Goal: Task Accomplishment & Management: Complete application form

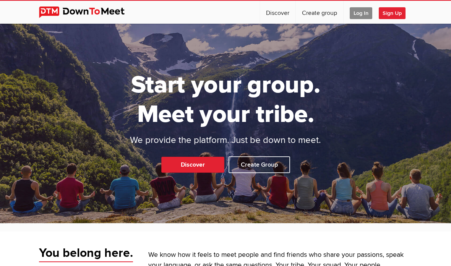
click at [362, 15] on span "Log In" at bounding box center [361, 13] width 23 height 12
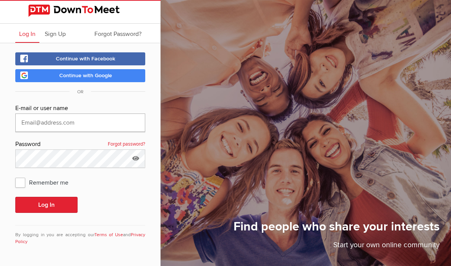
click at [124, 123] on input "text" at bounding box center [80, 123] width 130 height 18
type input "[EMAIL_ADDRESS][DOMAIN_NAME]"
click at [65, 197] on button "Log In" at bounding box center [46, 205] width 62 height 16
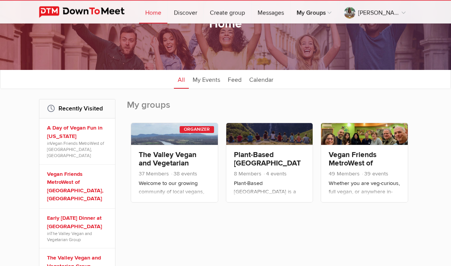
scroll to position [46, 0]
click at [72, 254] on link "The Valley Vegan and Vegetarian Group" at bounding box center [78, 262] width 63 height 16
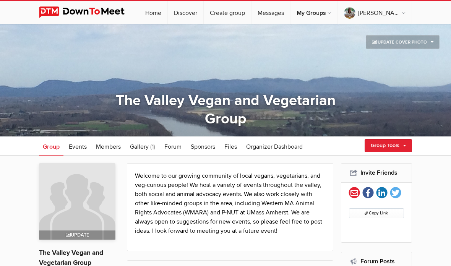
click at [398, 146] on link "Group Tools" at bounding box center [388, 145] width 47 height 13
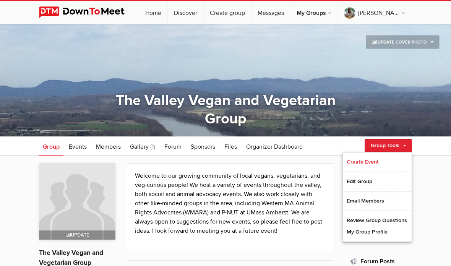
click at [369, 162] on link "Create Event" at bounding box center [377, 161] width 69 height 11
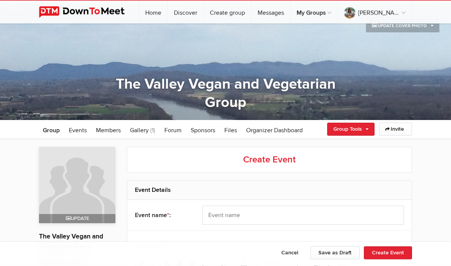
scroll to position [16, 0]
click at [367, 216] on input "text" at bounding box center [303, 215] width 202 height 19
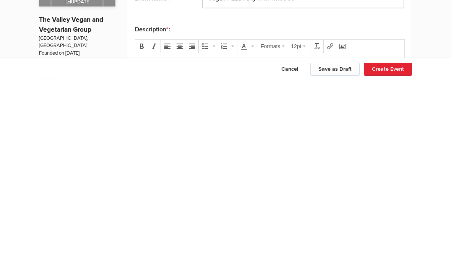
scroll to position [52, 0]
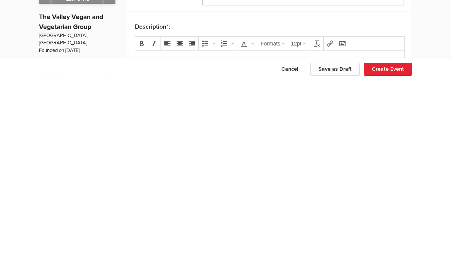
type input "Vegan Pizza Party with WMARA!"
click at [382, 61] on p at bounding box center [270, 61] width 257 height 9
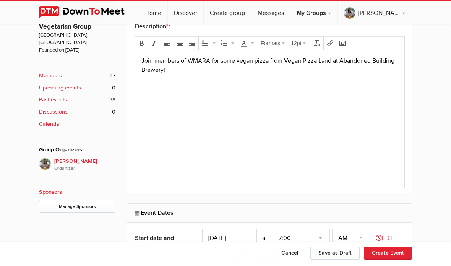
click at [241, 238] on input "[DATE]" at bounding box center [229, 238] width 55 height 19
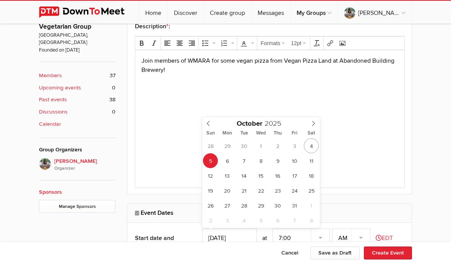
type input "[DATE]"
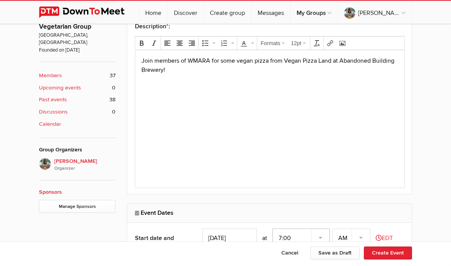
click at [317, 240] on select "7:00 7:15 7:30 7:45 8:00 8:15 8:30 8:45 9:00 9:15 9:30 9:45 10:00 10:15 10:30 1…" at bounding box center [301, 238] width 57 height 19
select select "6:00:00"
click at [361, 238] on select "AM PM" at bounding box center [351, 238] width 38 height 19
select select "PM"
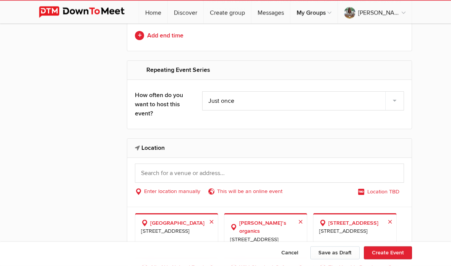
scroll to position [515, 0]
click at [387, 174] on input "text" at bounding box center [269, 173] width 269 height 19
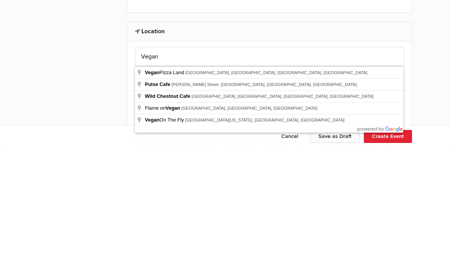
type input "Vegan [GEOGRAPHIC_DATA], [GEOGRAPHIC_DATA], [GEOGRAPHIC_DATA], [GEOGRAPHIC_DATA…"
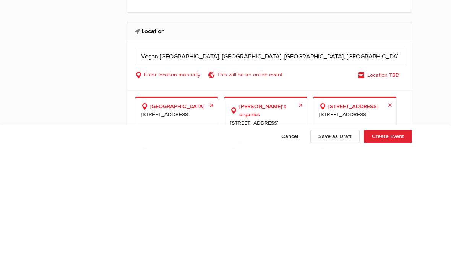
scroll to position [632, 0]
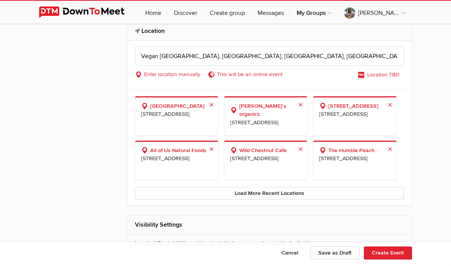
select select "[GEOGRAPHIC_DATA]"
select select "MA"
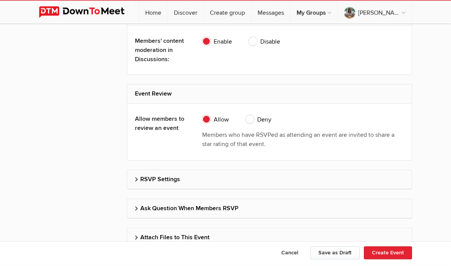
scroll to position [1486, 0]
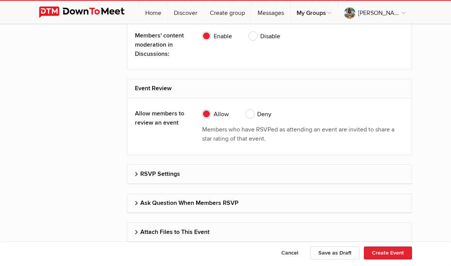
click at [394, 260] on button "Create Event" at bounding box center [388, 253] width 48 height 13
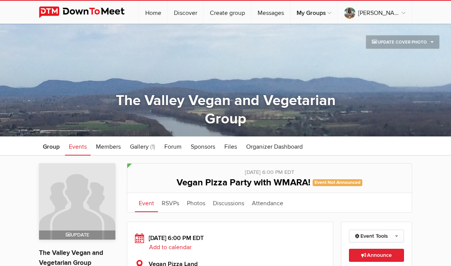
click at [378, 257] on span "Announce This announcement goes out to all group members. Additionally, three e…" at bounding box center [376, 255] width 31 height 7
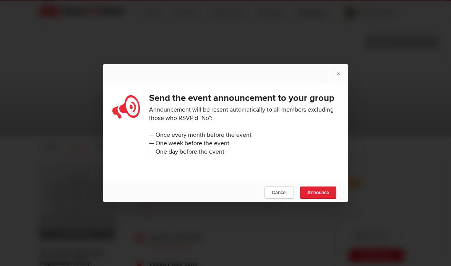
click at [321, 193] on span "Announce" at bounding box center [319, 193] width 22 height 6
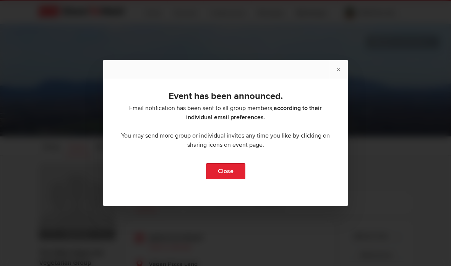
click at [230, 173] on link "Close" at bounding box center [225, 171] width 39 height 16
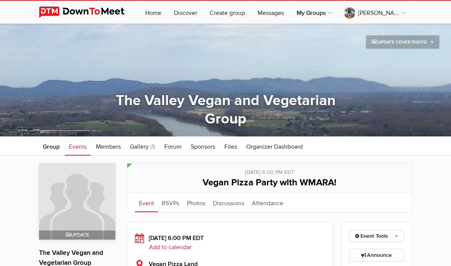
click at [110, 148] on span "Members" at bounding box center [108, 147] width 25 height 8
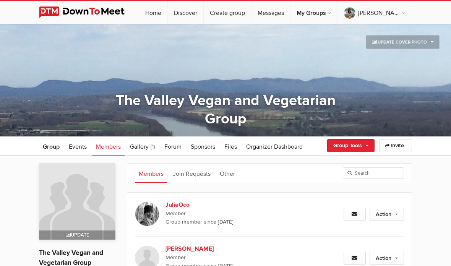
click at [52, 151] on link "Group" at bounding box center [51, 146] width 24 height 19
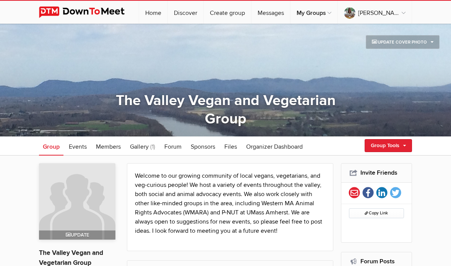
click at [168, 14] on link "Home" at bounding box center [153, 12] width 28 height 23
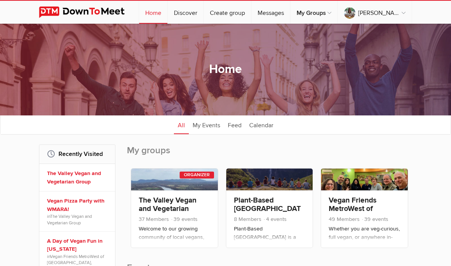
click at [358, 206] on link "Vegan Friends MetroWest of [GEOGRAPHIC_DATA], [GEOGRAPHIC_DATA]" at bounding box center [362, 221] width 67 height 51
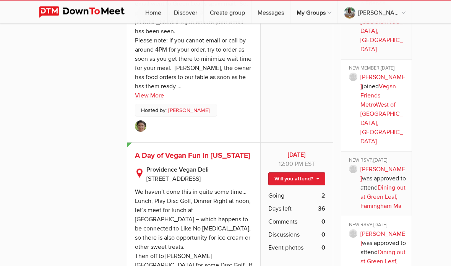
scroll to position [856, 0]
click at [317, 173] on link "Will you attend?" at bounding box center [297, 179] width 57 height 13
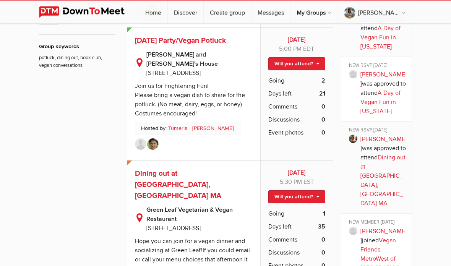
scroll to position [512, 0]
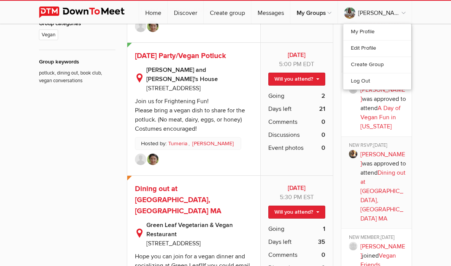
click at [365, 83] on link "Log Out" at bounding box center [377, 81] width 68 height 16
